Goal: Task Accomplishment & Management: Manage account settings

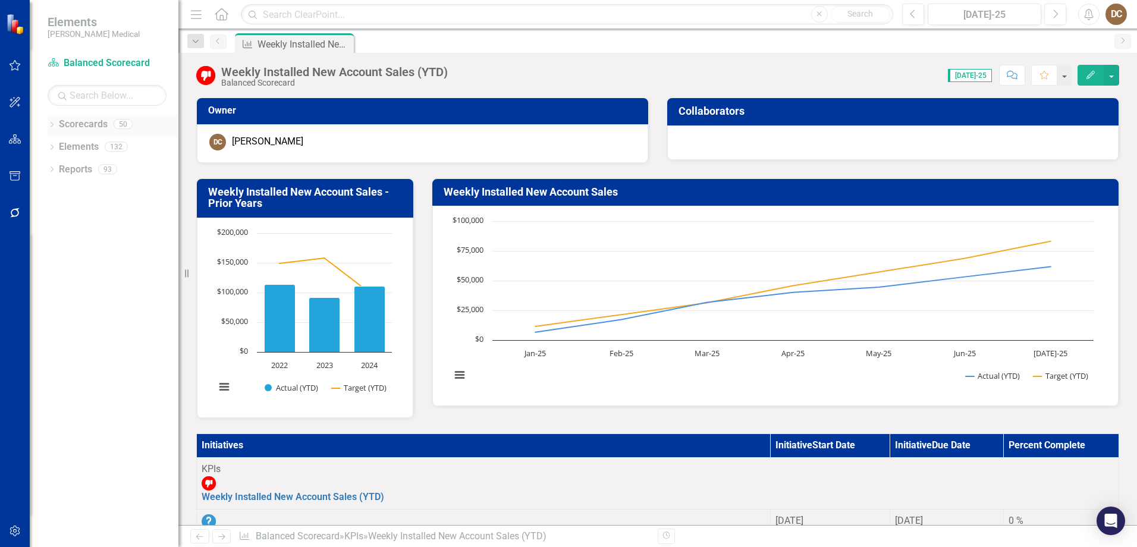
click at [62, 124] on link "Scorecards" at bounding box center [83, 125] width 49 height 14
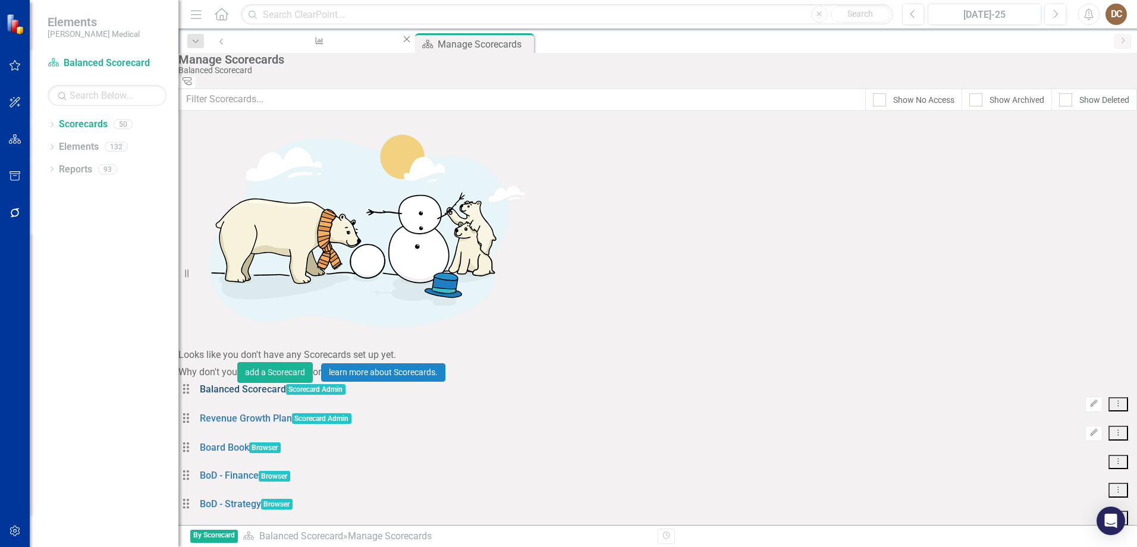
click at [259, 384] on link "Balanced Scorecard" at bounding box center [243, 389] width 86 height 11
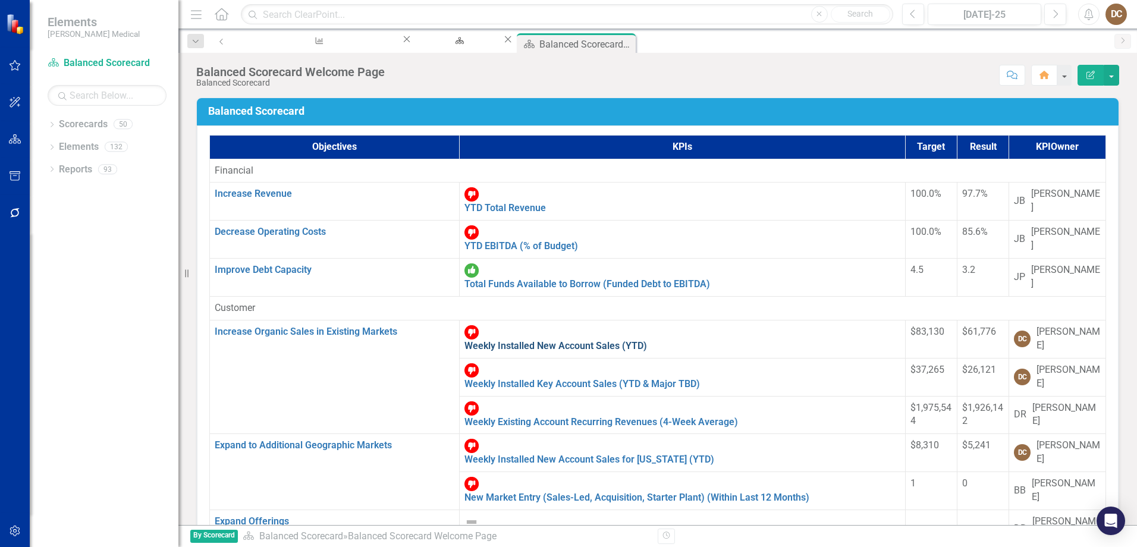
click at [484, 340] on link "Weekly Installed New Account Sales (YTD)" at bounding box center [555, 345] width 183 height 11
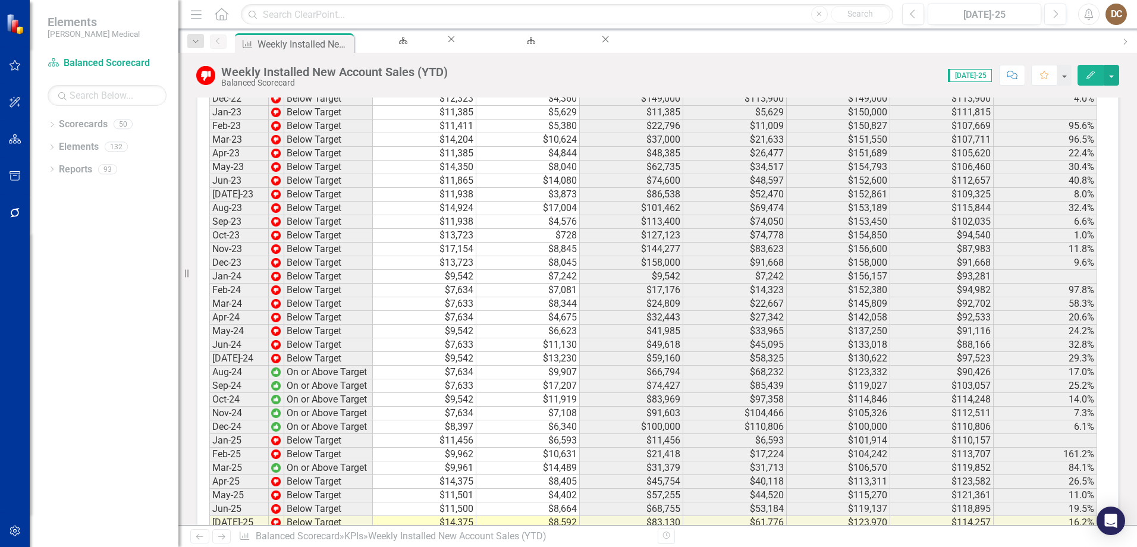
scroll to position [1390, 0]
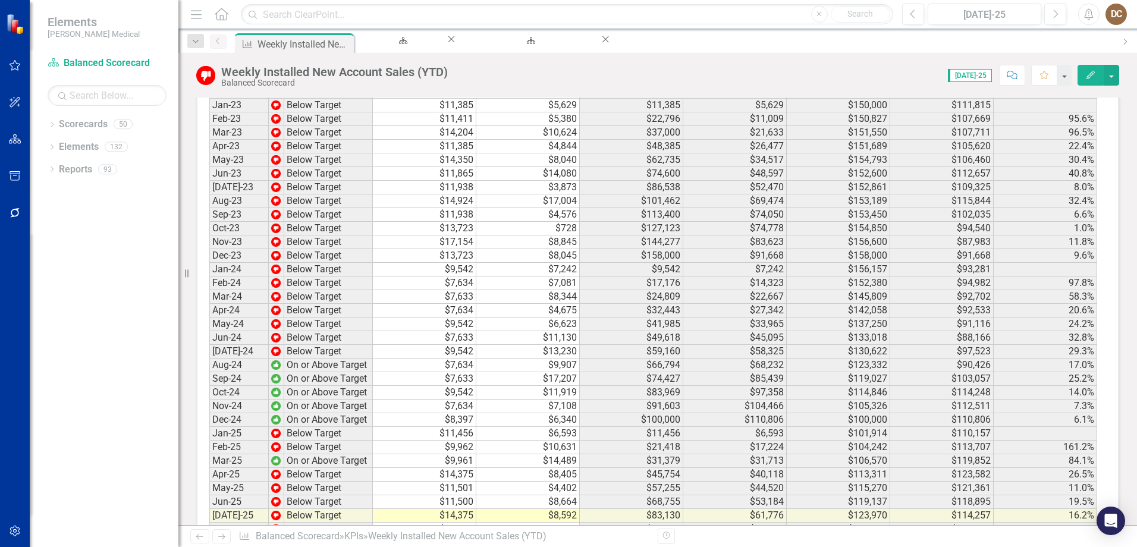
click at [573, 509] on td "$8,592" at bounding box center [527, 516] width 103 height 14
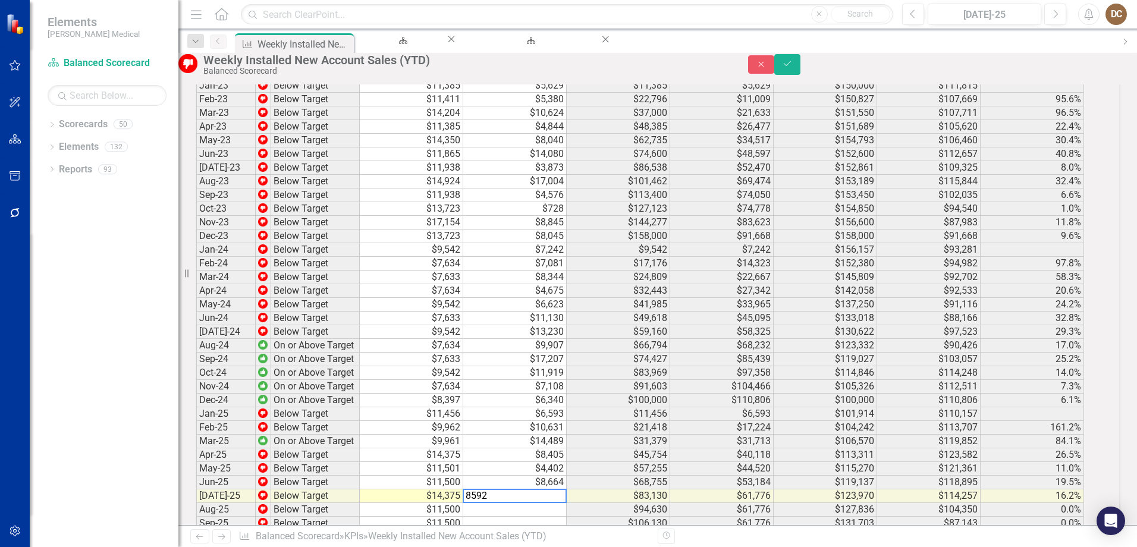
scroll to position [1392, 0]
type textarea "8"
type textarea "9368"
click at [793, 68] on icon "Save" at bounding box center [787, 63] width 11 height 8
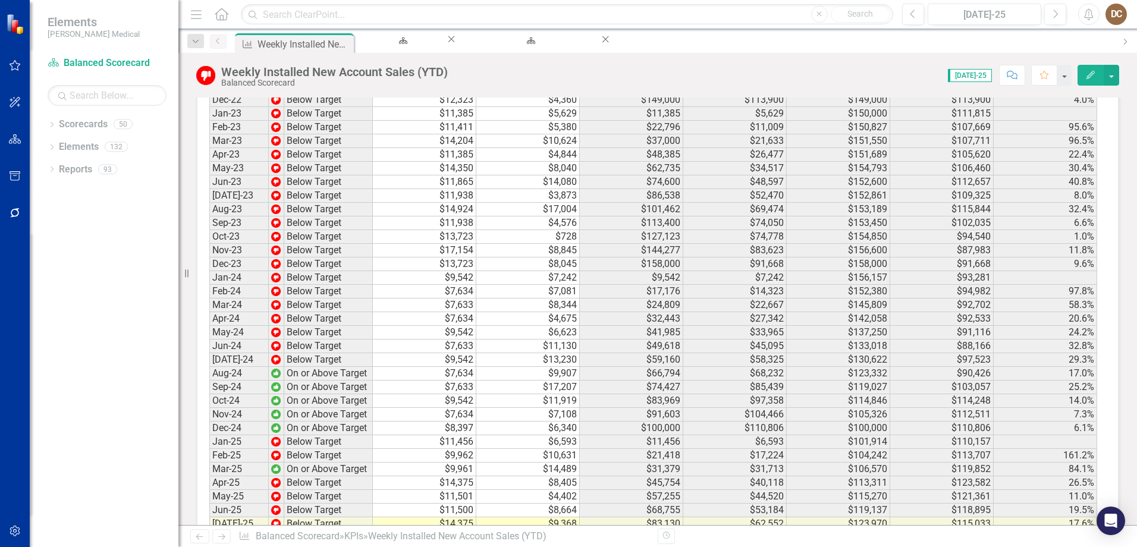
scroll to position [1390, 0]
